Goal: Information Seeking & Learning: Learn about a topic

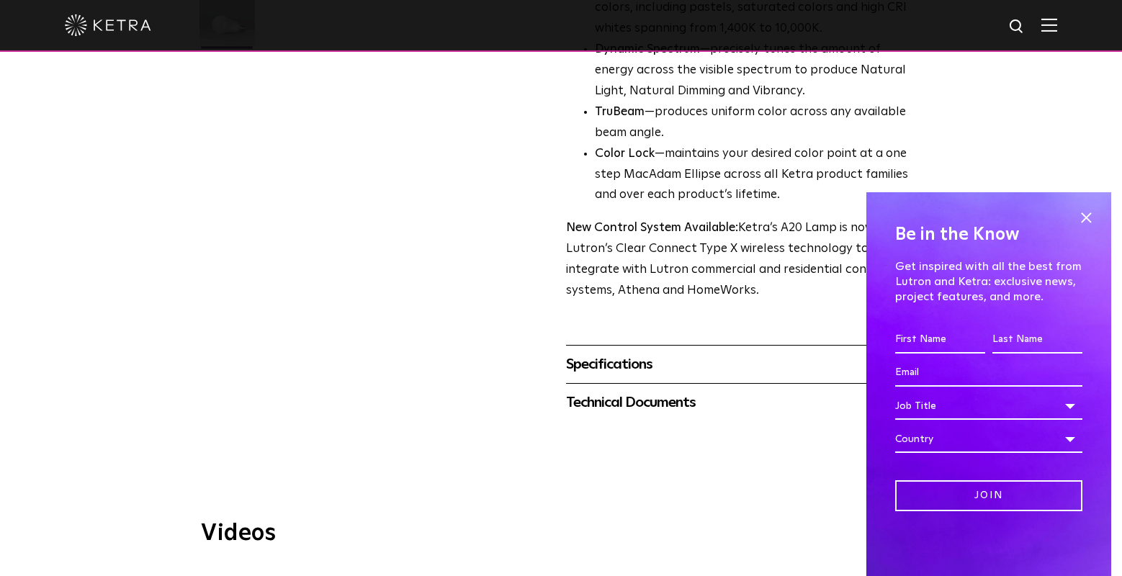
scroll to position [504, 0]
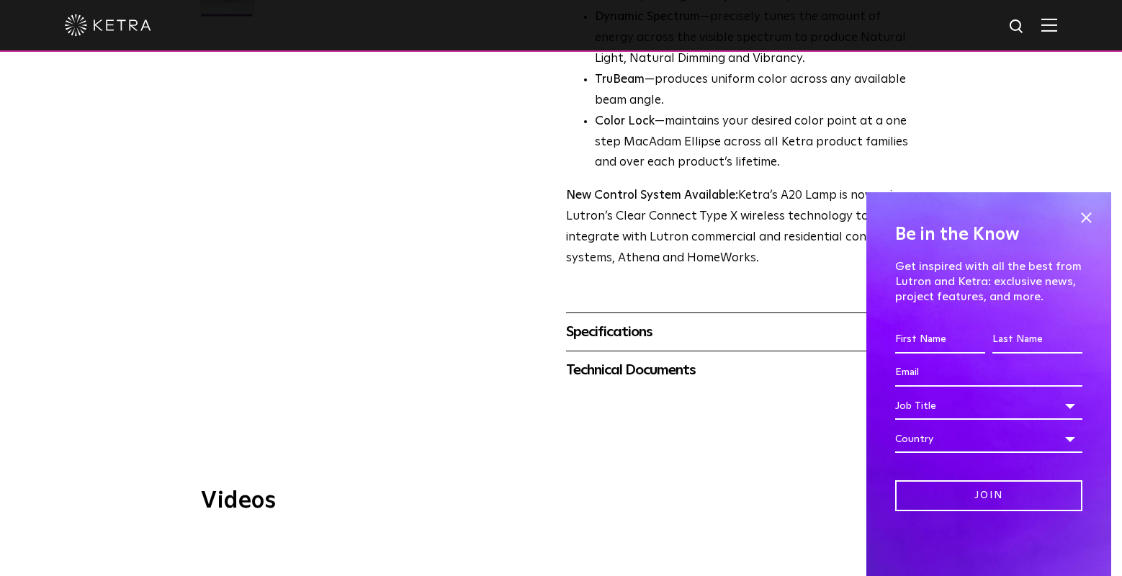
click at [682, 320] on div "Specifications" at bounding box center [741, 331] width 351 height 23
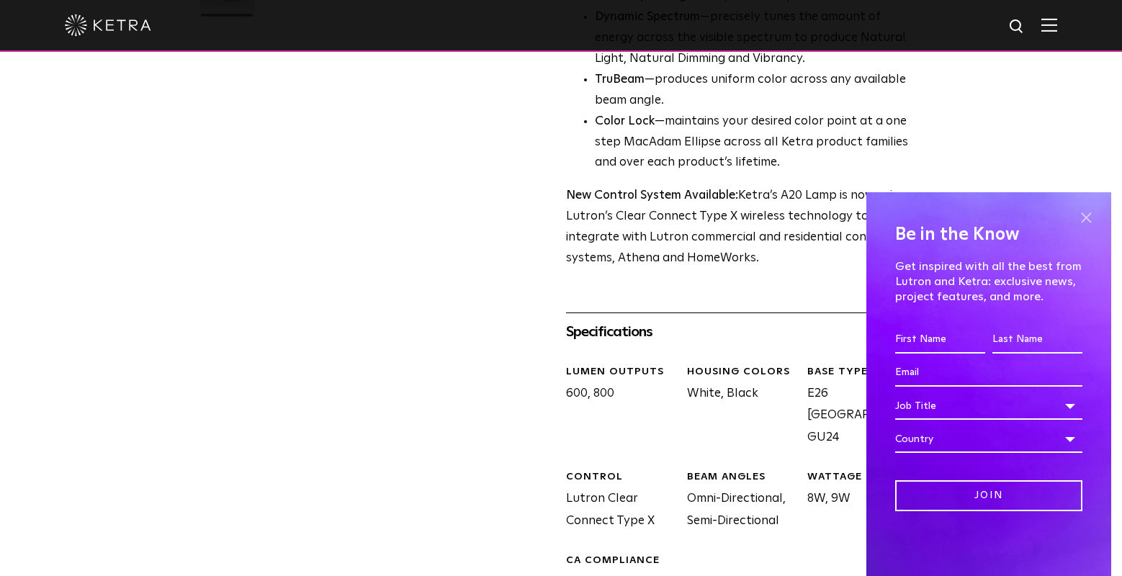
click at [1082, 224] on span at bounding box center [1086, 218] width 22 height 22
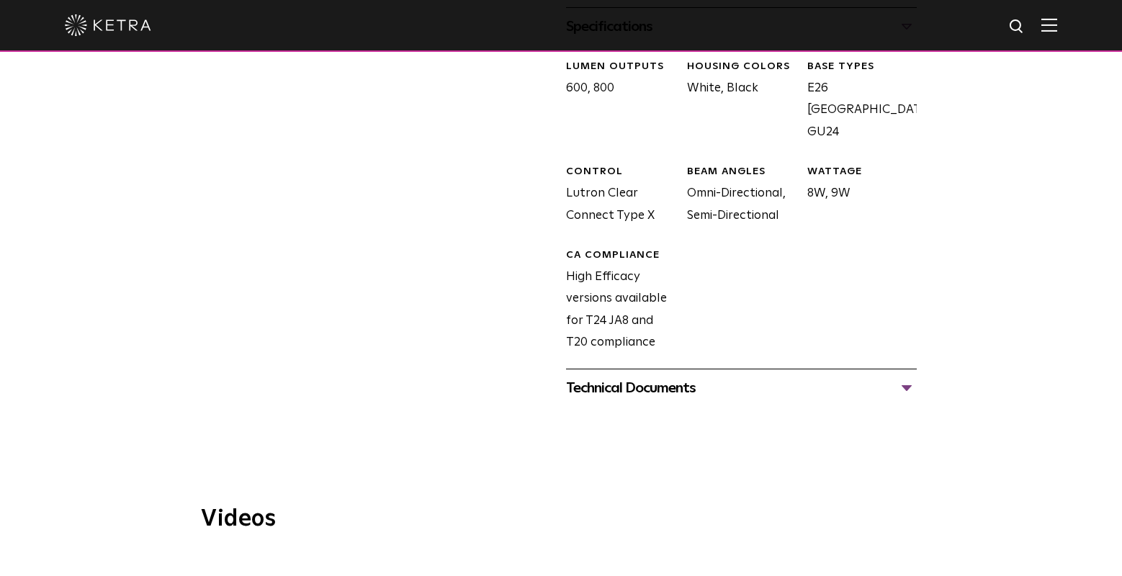
scroll to position [840, 0]
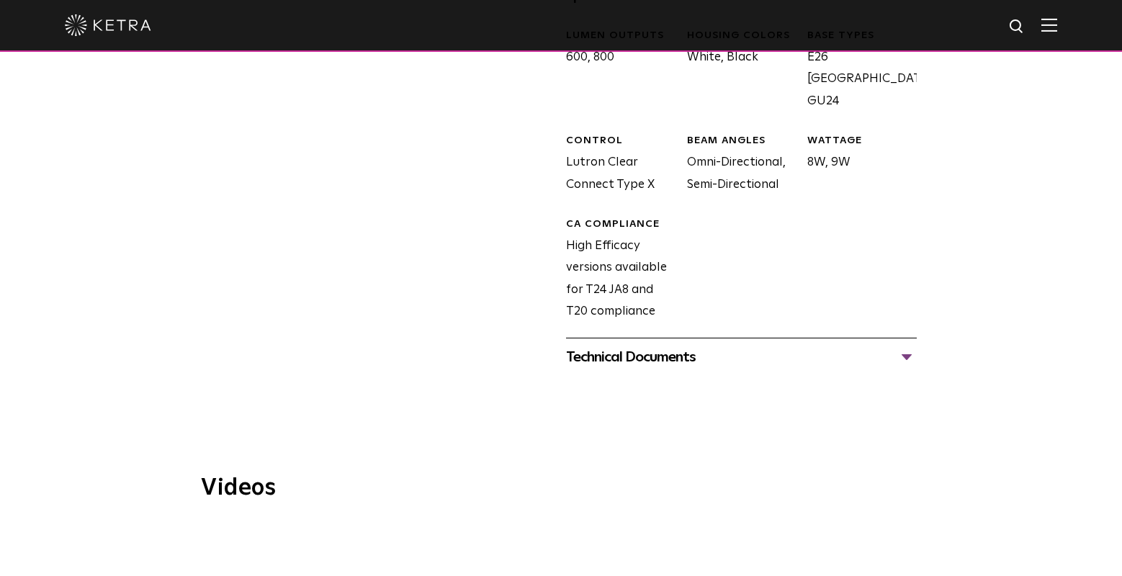
click at [651, 346] on div "Technical Documents" at bounding box center [741, 357] width 351 height 23
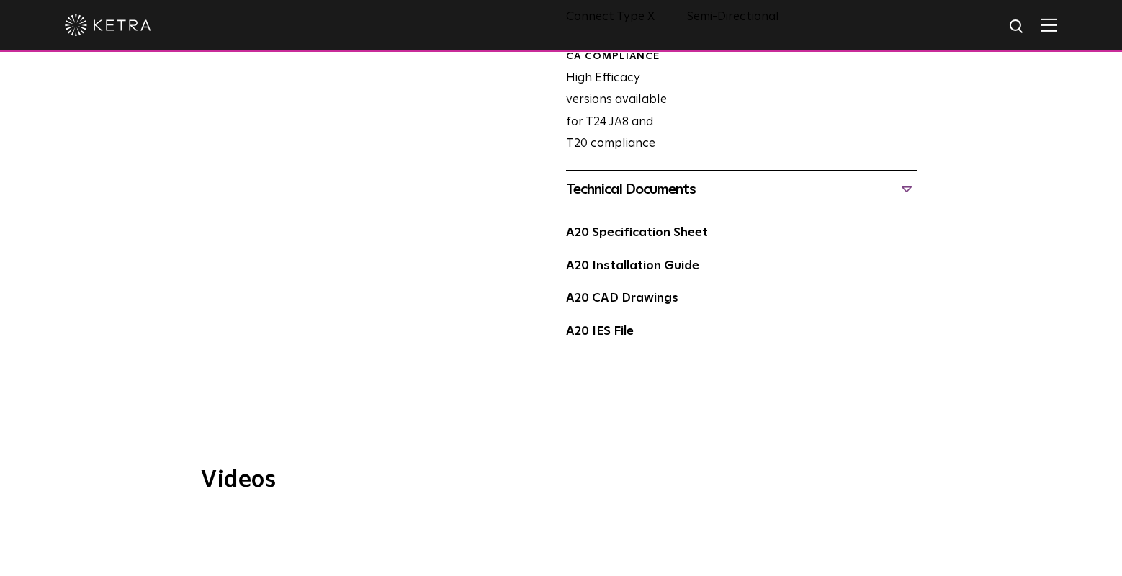
scroll to position [0, 0]
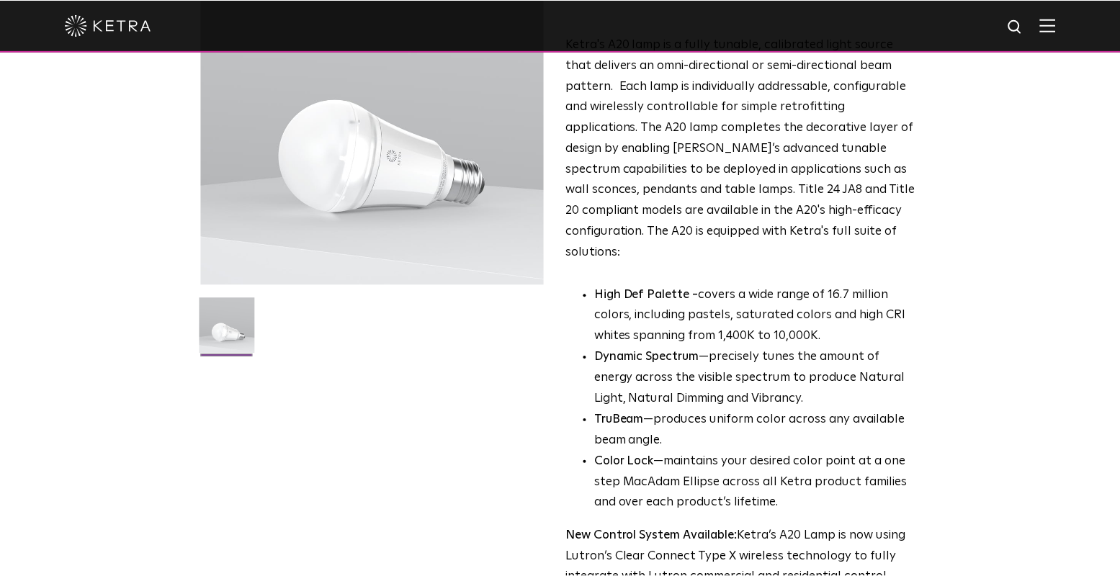
scroll to position [168, 0]
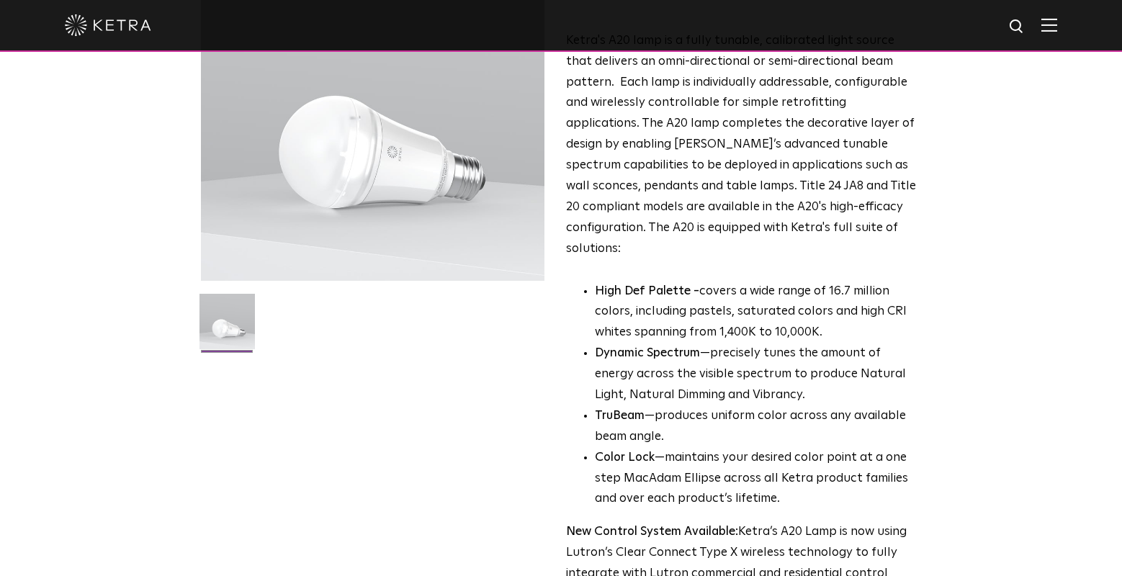
drag, startPoint x: 102, startPoint y: 290, endPoint x: 463, endPoint y: 312, distance: 361.4
click at [102, 296] on div "A20 Lamp Availability: Commercial & Residential Ketra's A20 lamp is a fully tun…" at bounding box center [561, 331] width 1122 height 788
click at [330, 441] on div "A20 Lamp Availability: Commercial & Residential Ketra's A20 lamp is a fully tun…" at bounding box center [561, 331] width 720 height 788
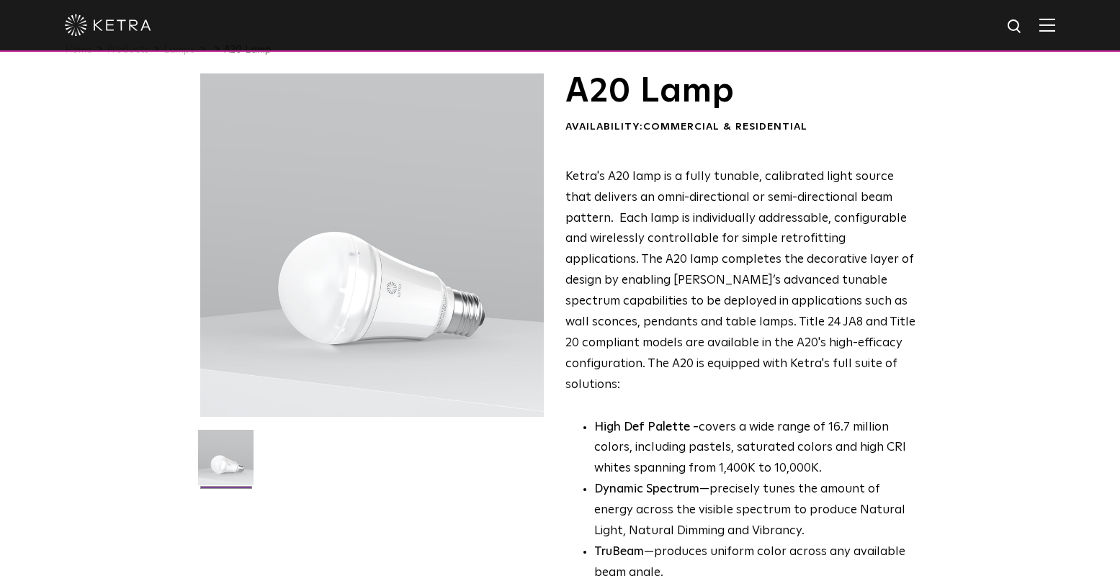
scroll to position [0, 0]
